Goal: Transaction & Acquisition: Obtain resource

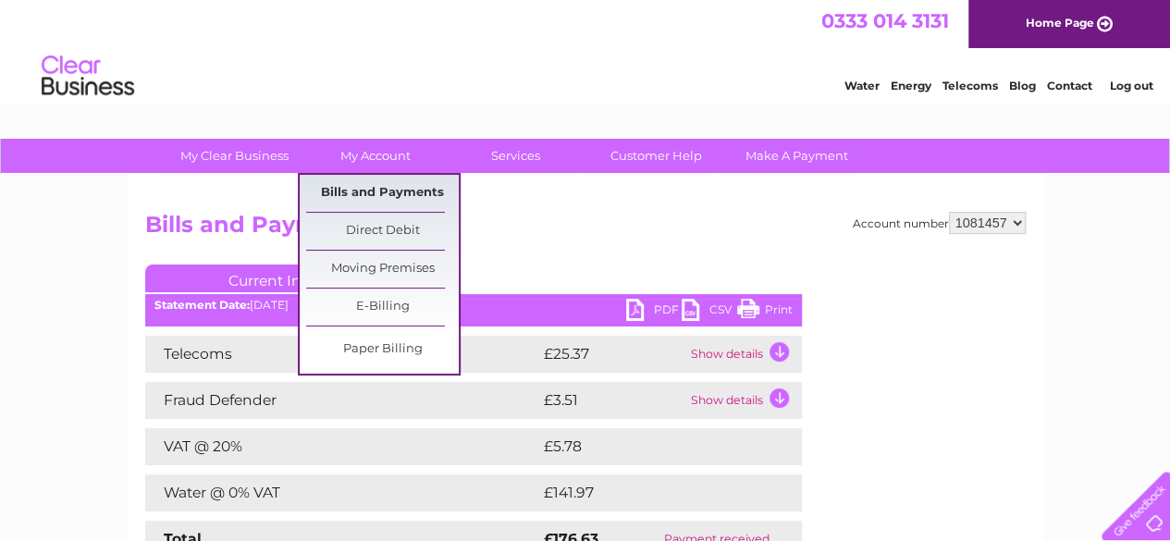
click at [369, 193] on link "Bills and Payments" at bounding box center [382, 193] width 153 height 37
click at [380, 190] on link "Bills and Payments" at bounding box center [382, 193] width 153 height 37
click at [352, 300] on link "E-Billing" at bounding box center [382, 307] width 153 height 37
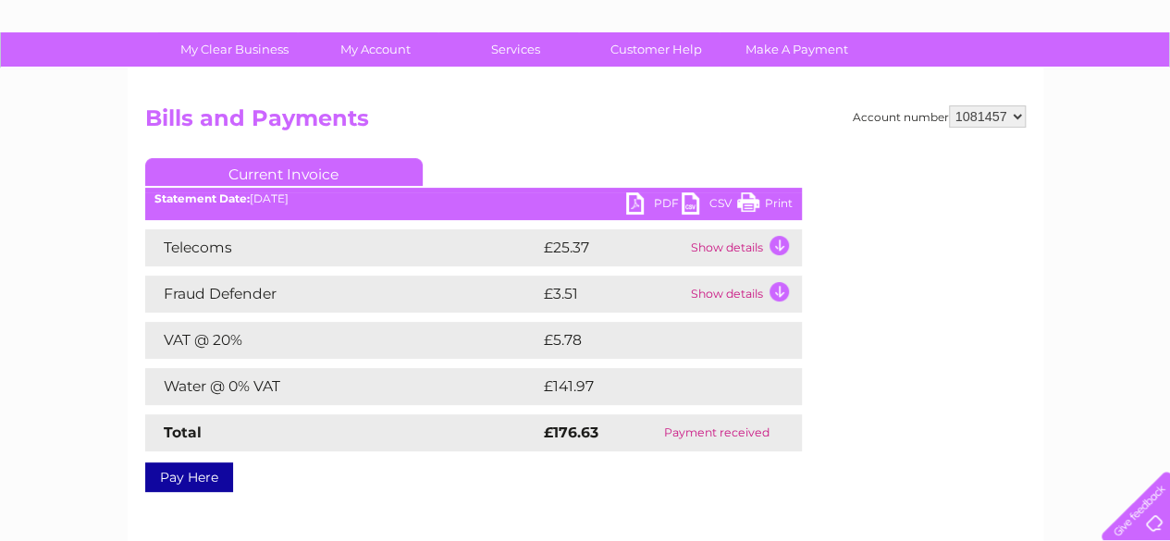
scroll to position [93, 0]
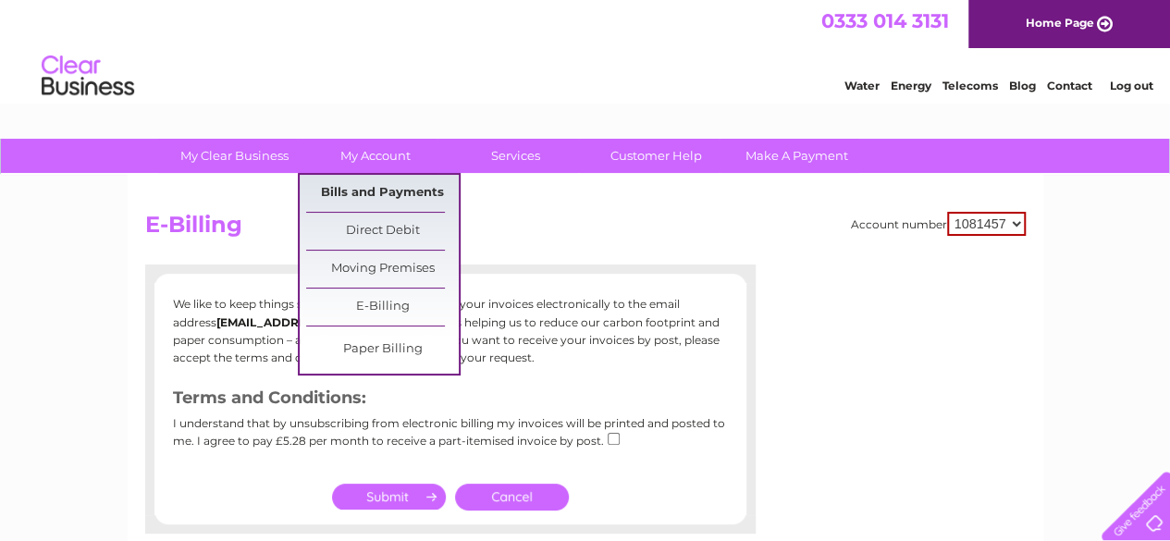
click at [409, 202] on link "Bills and Payments" at bounding box center [382, 193] width 153 height 37
click at [385, 297] on link "E-Billing" at bounding box center [382, 307] width 153 height 37
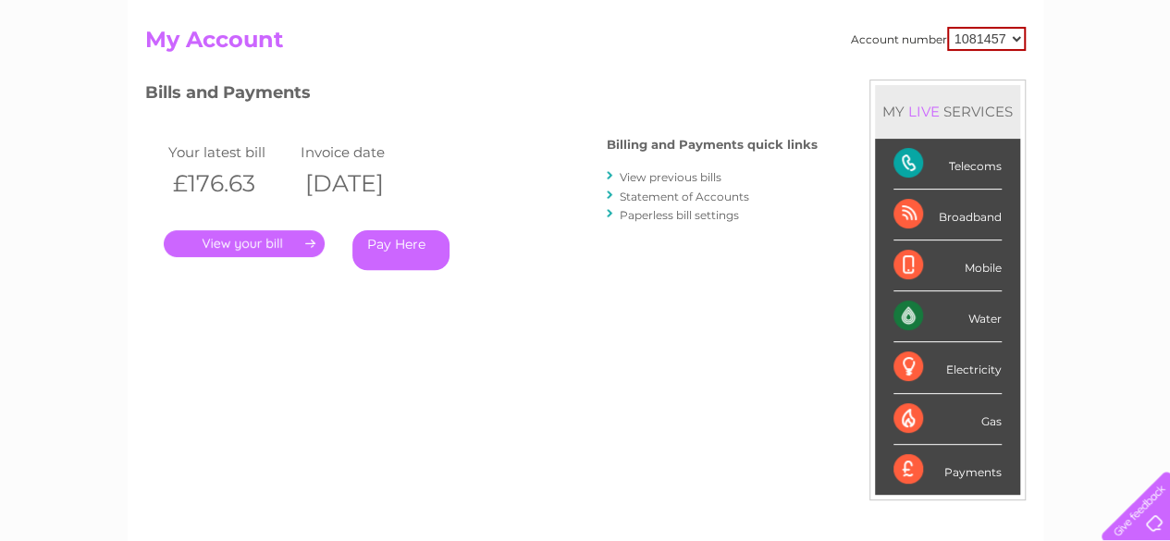
click at [672, 179] on link "View previous bills" at bounding box center [671, 177] width 102 height 14
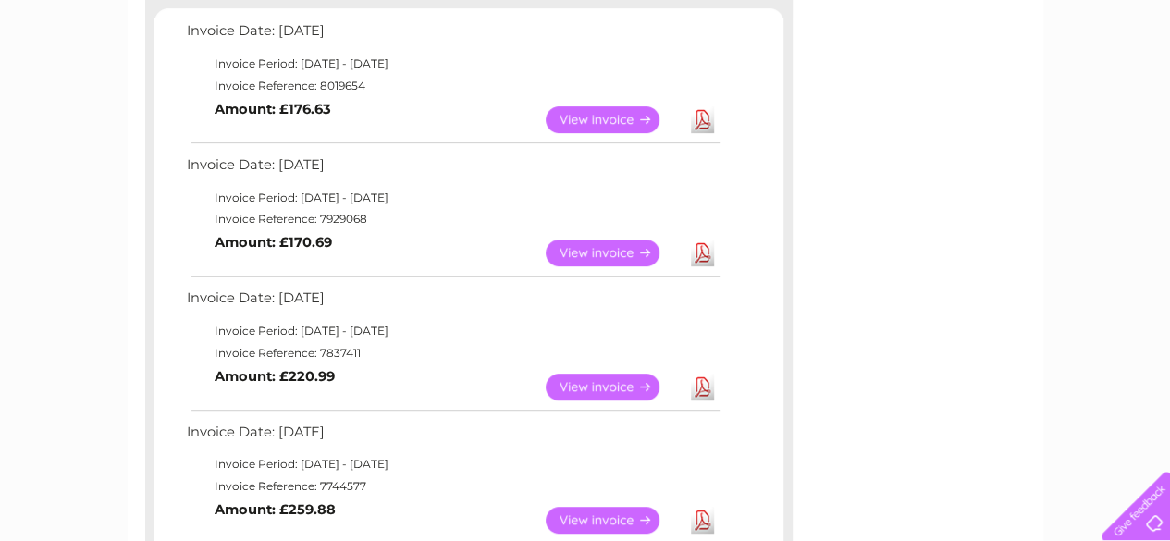
scroll to position [370, 0]
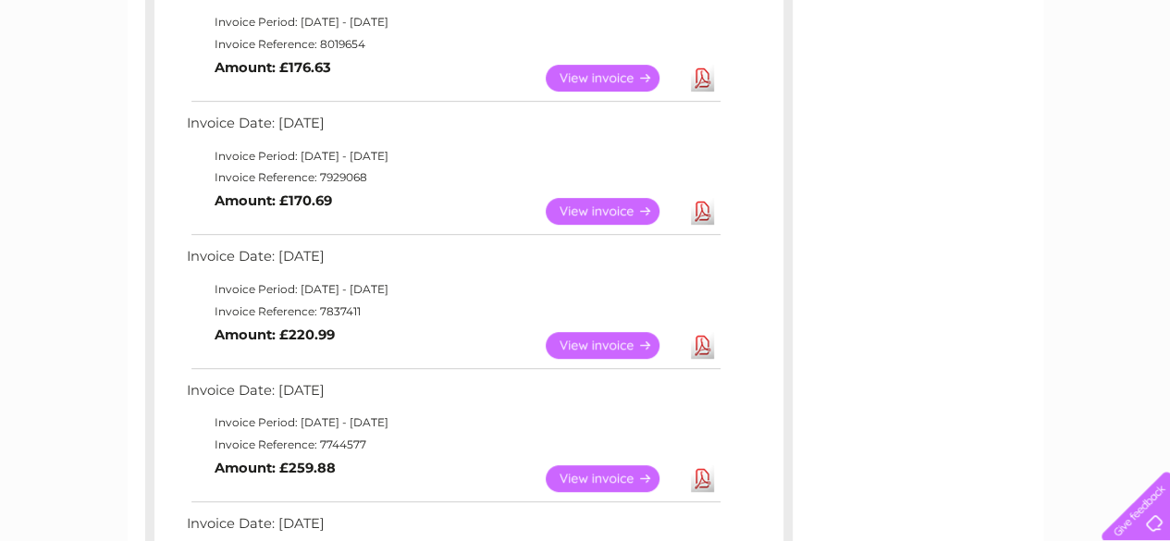
click at [702, 347] on link "Download" at bounding box center [702, 345] width 23 height 27
